Goal: Find specific page/section: Find specific page/section

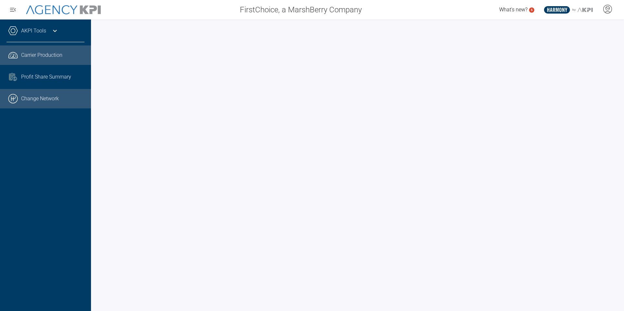
click at [47, 101] on link ".cls-1{fill:none;stroke:#000;stroke-linecap:round;stroke-linejoin:round;stroke-…" at bounding box center [45, 98] width 91 height 19
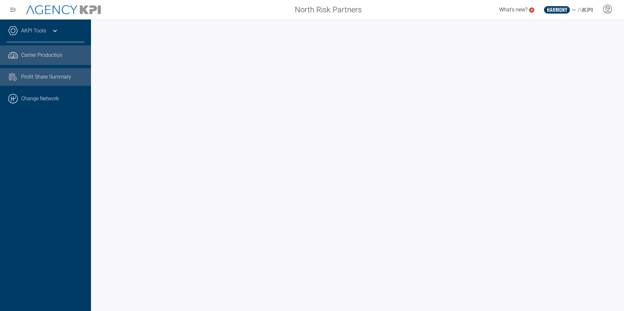
click at [43, 76] on span "Profit Share Summary" at bounding box center [46, 77] width 50 height 8
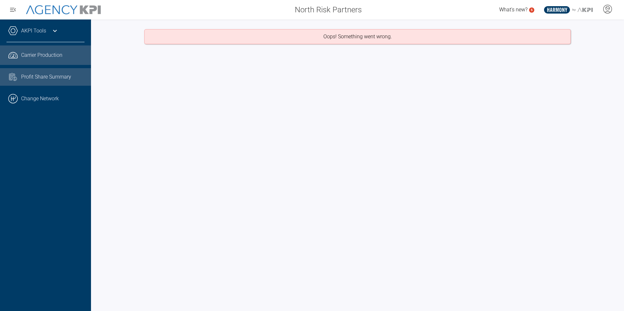
click at [46, 56] on span "Carrier Production" at bounding box center [41, 55] width 41 height 8
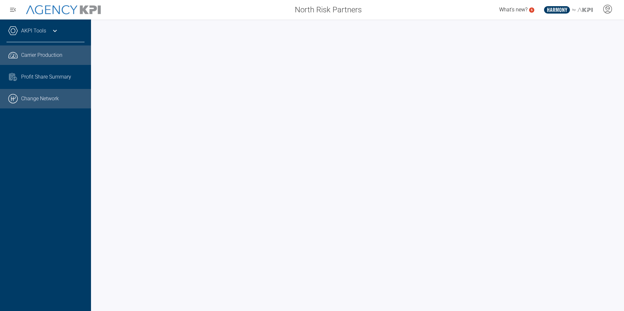
click at [36, 96] on link ".cls-1{fill:none;stroke:#000;stroke-linecap:round;stroke-linejoin:round;stroke-…" at bounding box center [45, 98] width 91 height 19
